Goal: Information Seeking & Learning: Learn about a topic

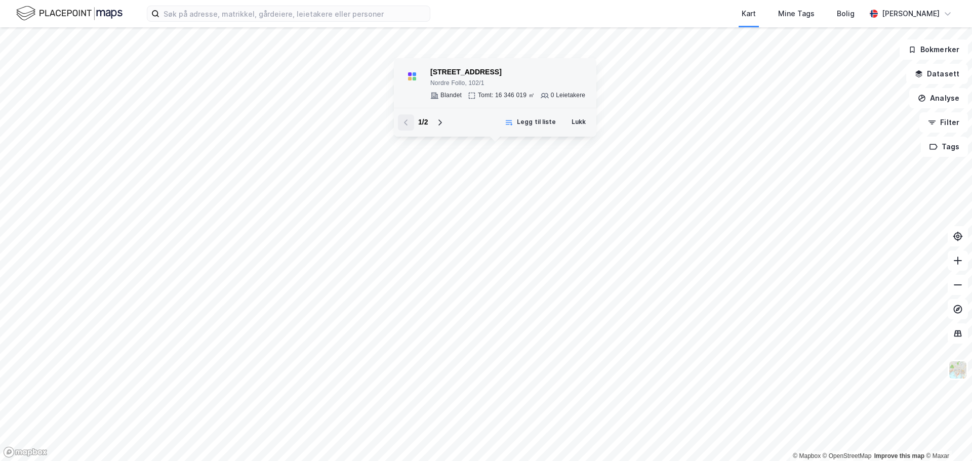
click at [482, 84] on div "Nordre Follo, 102/1" at bounding box center [508, 84] width 155 height 8
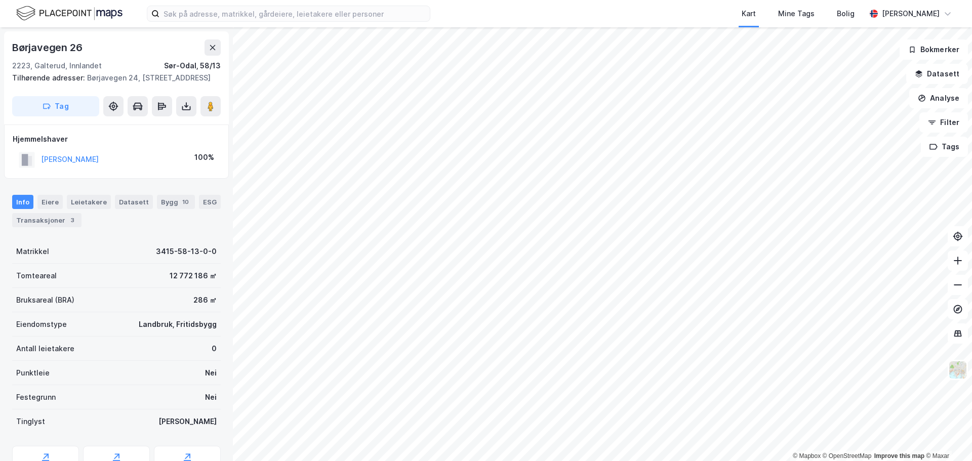
click at [150, 170] on div "[PERSON_NAME] 100%" at bounding box center [117, 159] width 208 height 21
click at [0, 0] on button "[PERSON_NAME]" at bounding box center [0, 0] width 0 height 0
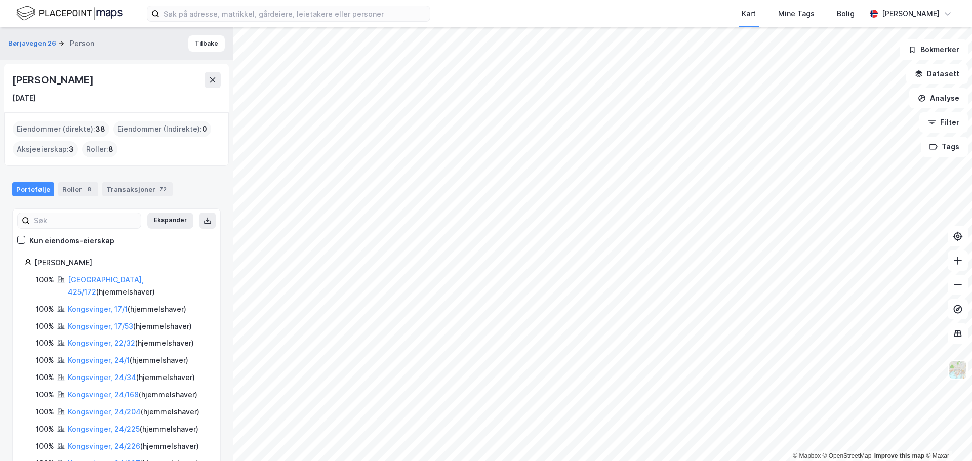
drag, startPoint x: 127, startPoint y: 81, endPoint x: -1, endPoint y: 75, distance: 127.3
click at [0, 75] on html "Kart Mine Tags Bolig [PERSON_NAME] © Mapbox © OpenStreetMap Improve this map © …" at bounding box center [486, 230] width 972 height 461
click at [120, 92] on div "[DATE]" at bounding box center [116, 98] width 209 height 12
drag, startPoint x: 127, startPoint y: 83, endPoint x: 13, endPoint y: 85, distance: 114.5
click at [13, 85] on div "[PERSON_NAME]" at bounding box center [116, 80] width 209 height 16
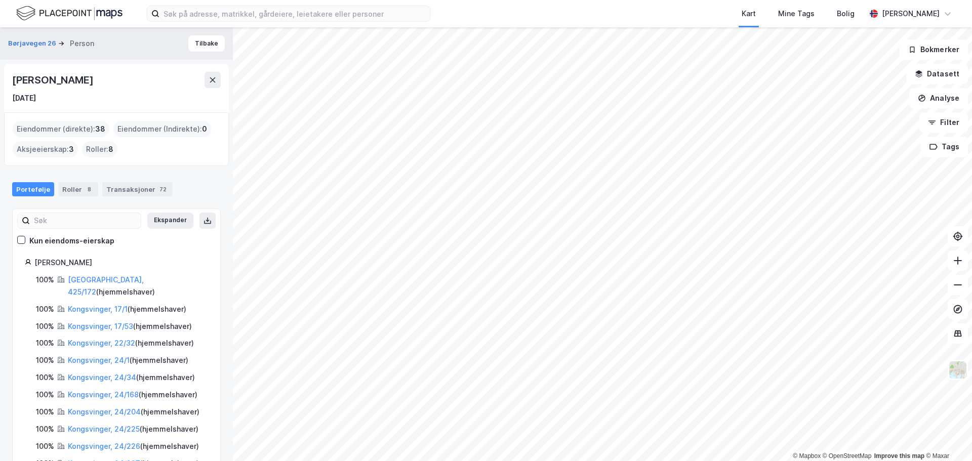
copy div "[PERSON_NAME]"
click at [107, 96] on div "[DATE]" at bounding box center [116, 98] width 209 height 12
click at [206, 220] on button at bounding box center [208, 221] width 16 height 16
click at [122, 192] on div "Transaksjoner 72" at bounding box center [137, 189] width 70 height 14
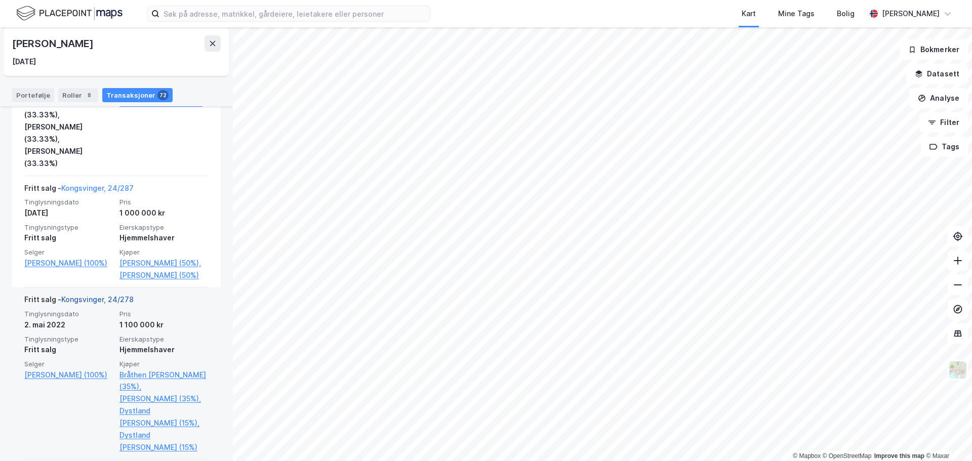
scroll to position [1013, 0]
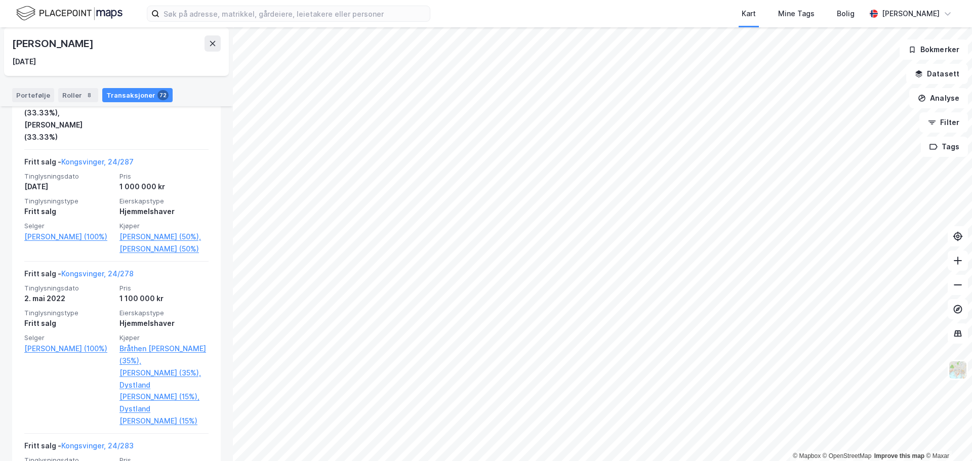
click at [305, 461] on html "Kart Mine Tags Bolig [PERSON_NAME] © Mapbox © OpenStreetMap Improve this map © …" at bounding box center [486, 230] width 972 height 461
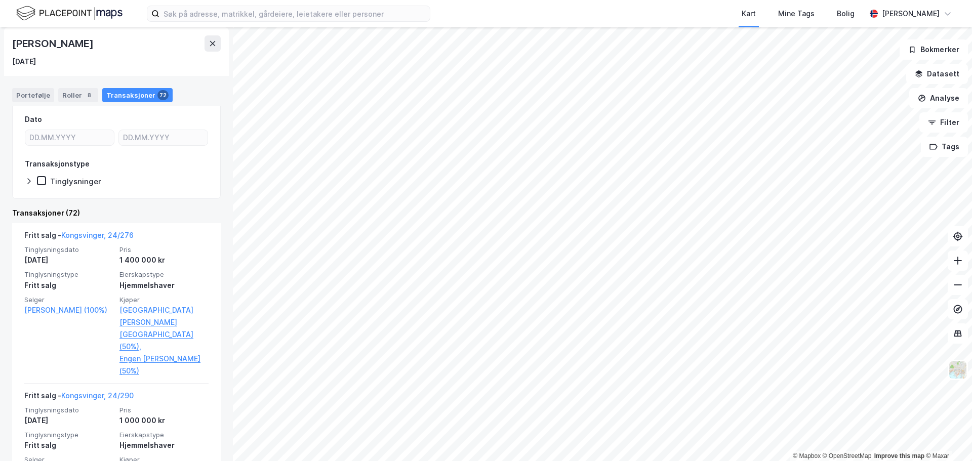
scroll to position [0, 0]
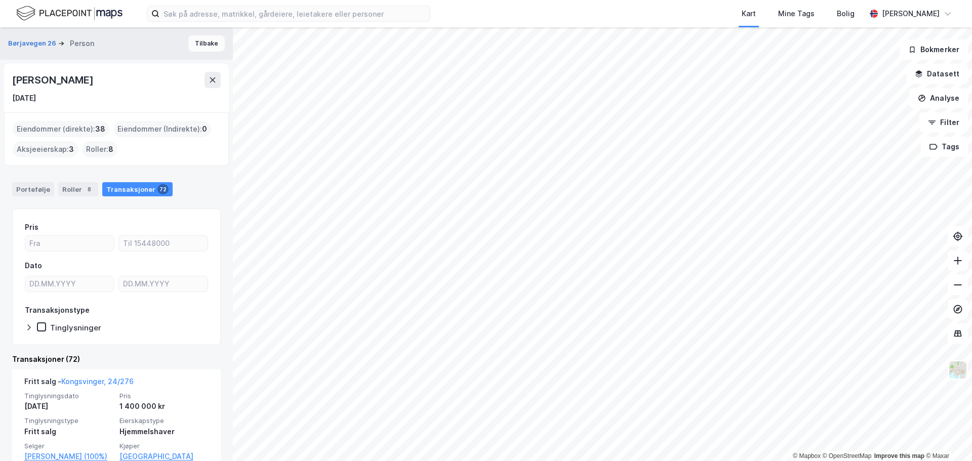
click at [194, 48] on button "Tilbake" at bounding box center [206, 43] width 36 height 16
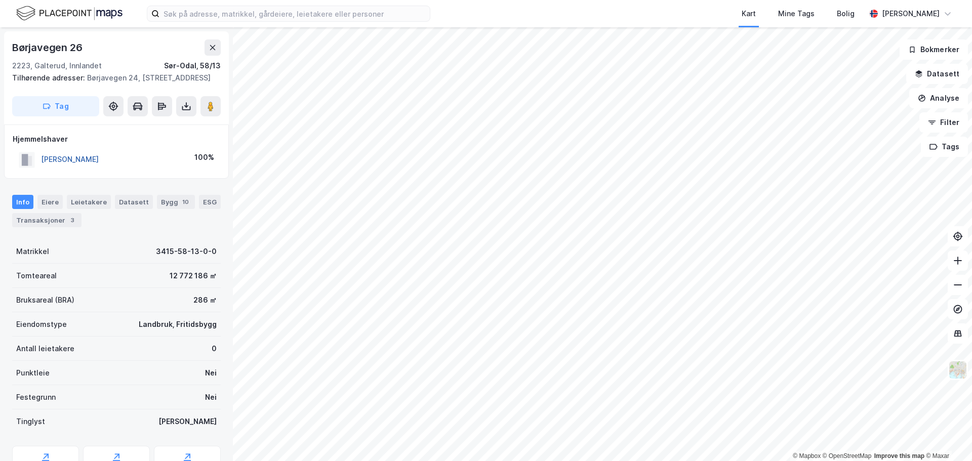
click at [0, 0] on button "[PERSON_NAME]" at bounding box center [0, 0] width 0 height 0
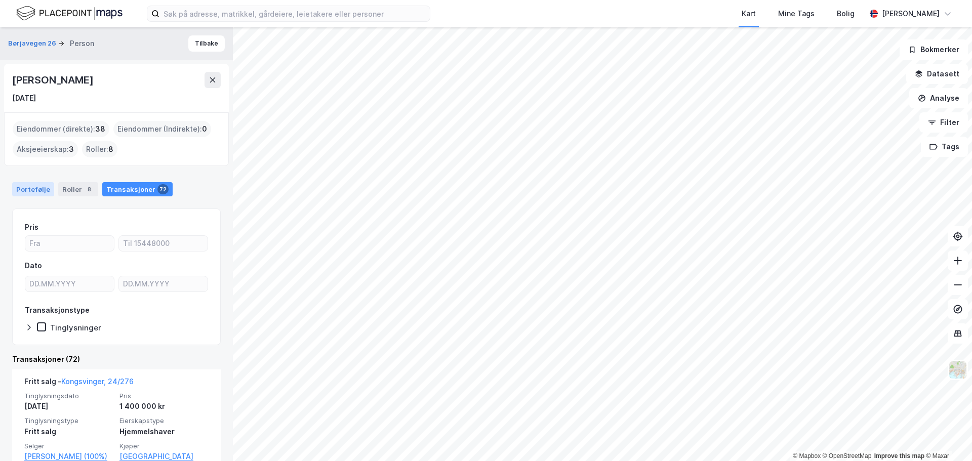
click at [43, 192] on div "Portefølje" at bounding box center [33, 189] width 42 height 14
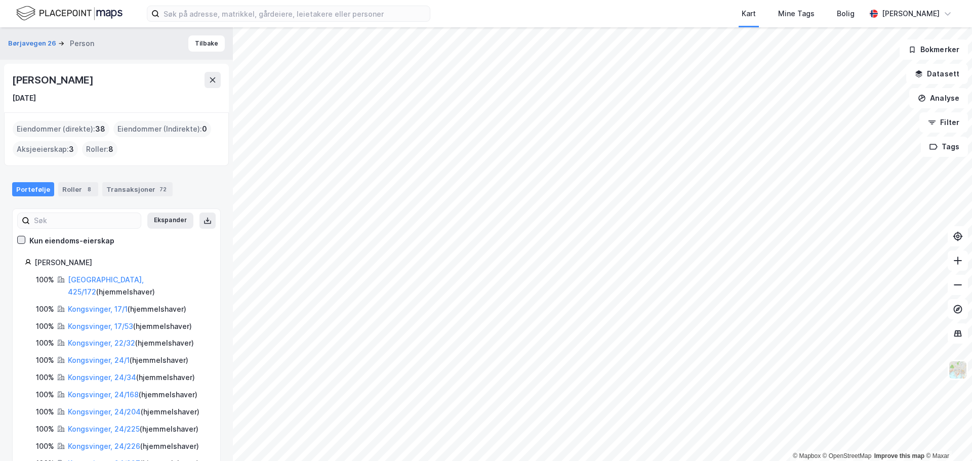
click at [24, 240] on icon at bounding box center [21, 240] width 7 height 7
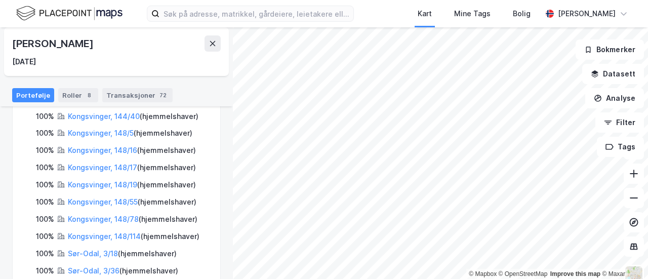
scroll to position [485, 0]
